Goal: Task Accomplishment & Management: Use online tool/utility

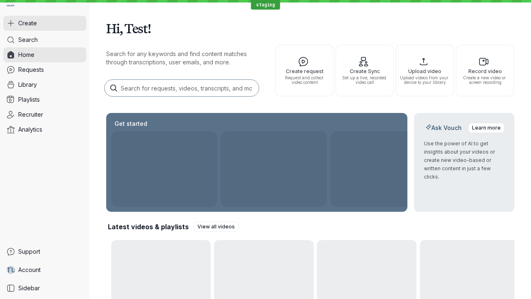
click at [45, 23] on button "Create" at bounding box center [44, 23] width 83 height 15
